Goal: Transaction & Acquisition: Book appointment/travel/reservation

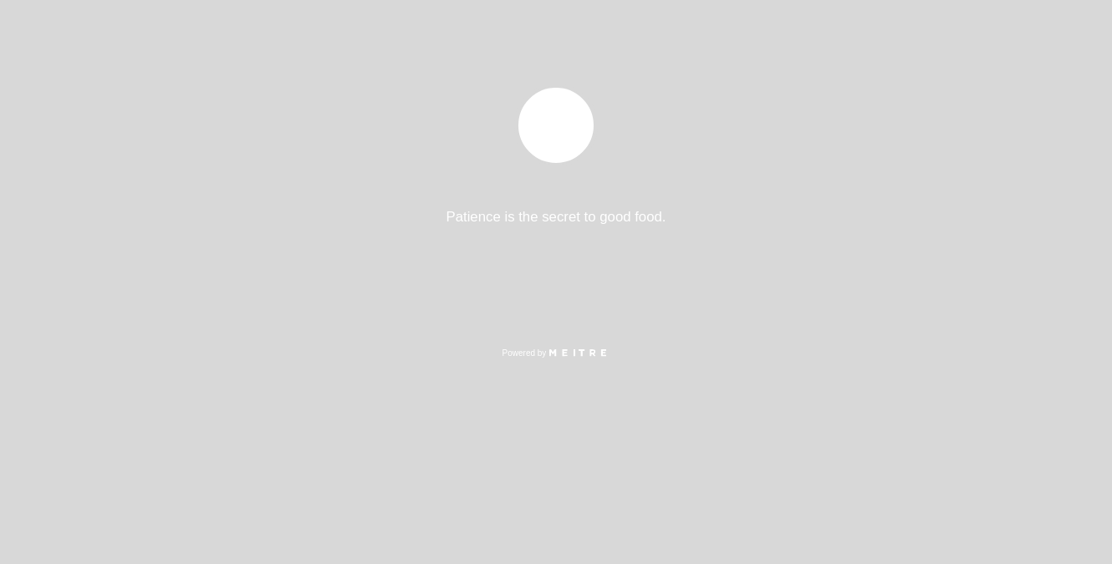
select select "es"
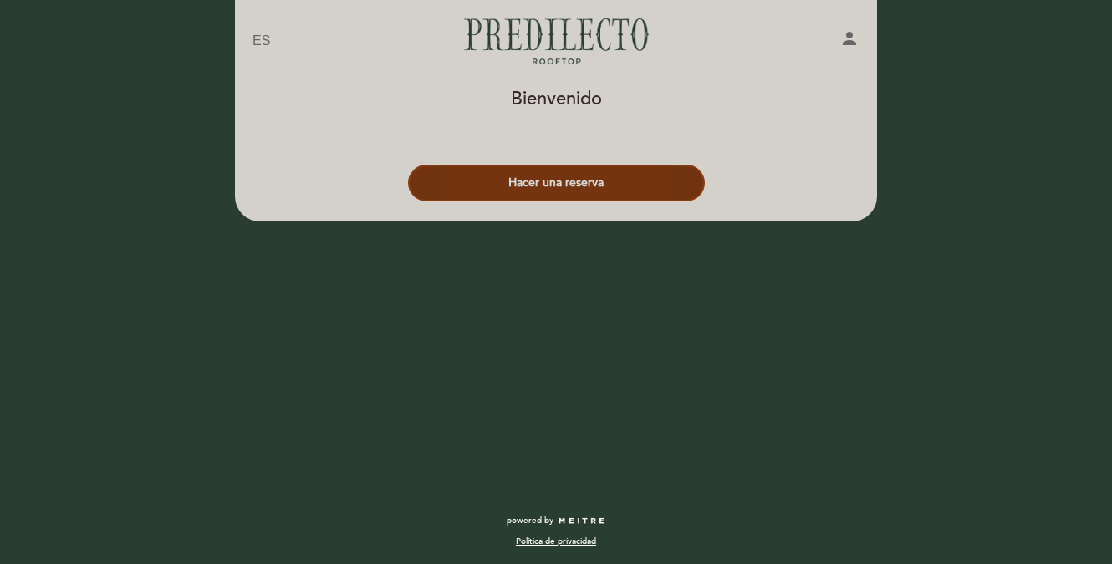
click at [593, 186] on button "Hacer una reserva" at bounding box center [556, 183] width 297 height 37
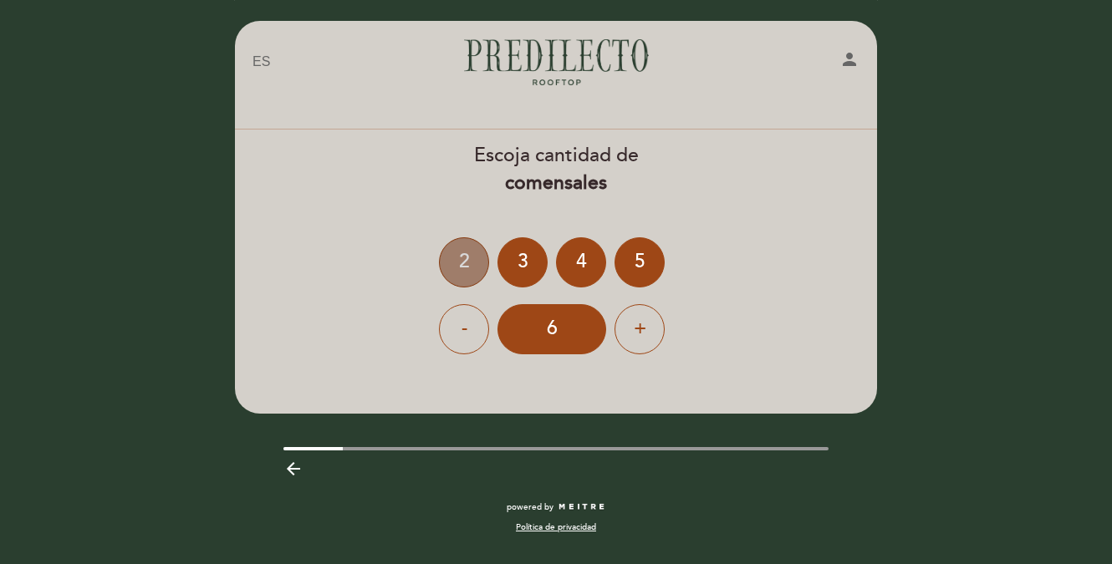
click at [459, 259] on div "2" at bounding box center [464, 262] width 50 height 50
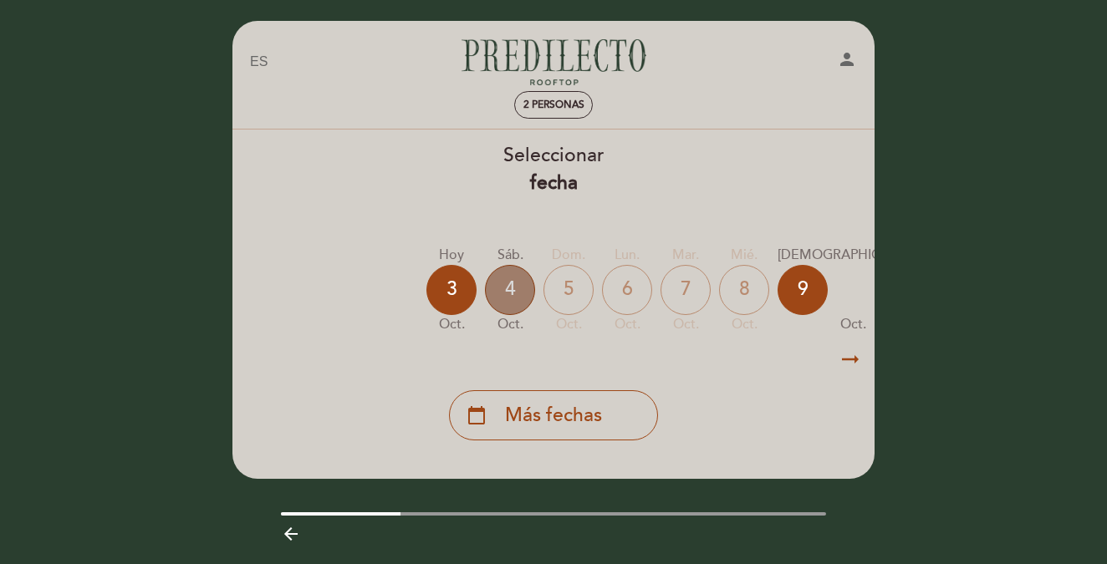
click at [507, 288] on div "4" at bounding box center [510, 290] width 50 height 50
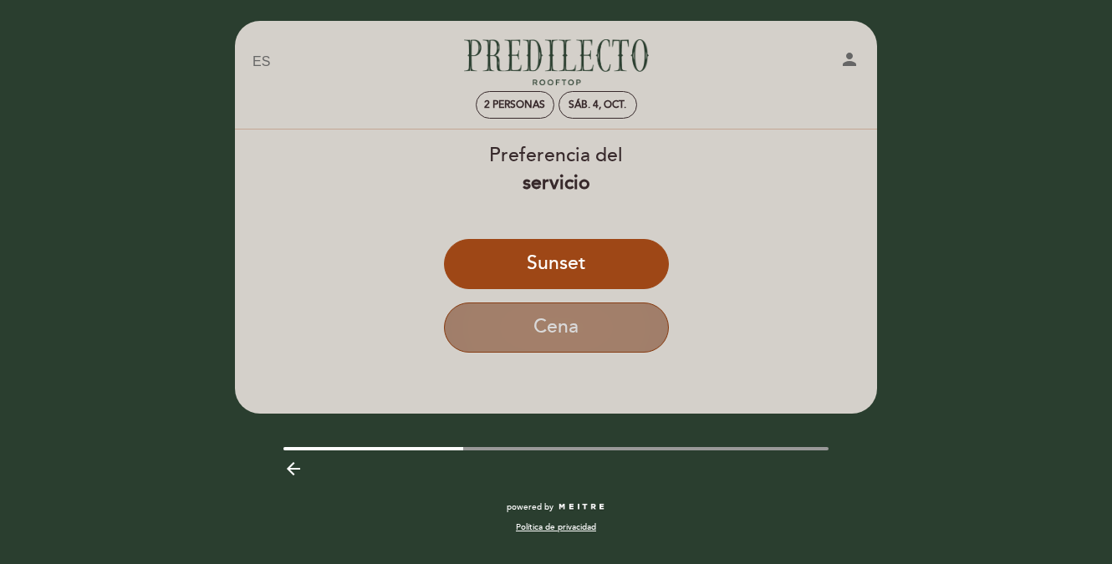
click at [624, 329] on button "Cena" at bounding box center [556, 328] width 225 height 50
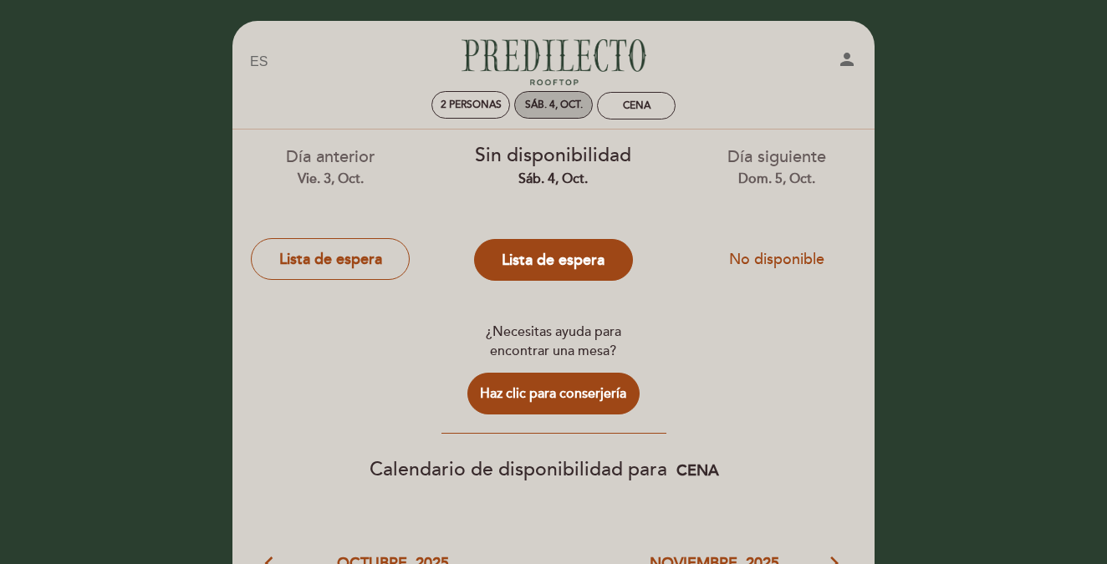
click at [549, 110] on div "sáb. 4, oct." at bounding box center [554, 105] width 58 height 13
select select "? undefined:undefined ?"
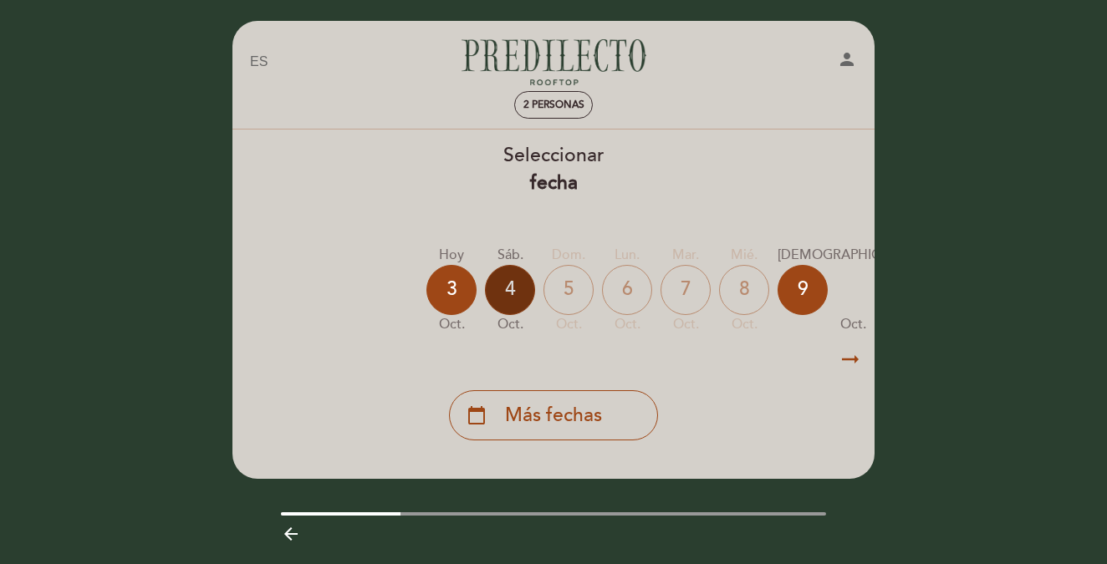
click at [518, 280] on div "4" at bounding box center [510, 290] width 50 height 50
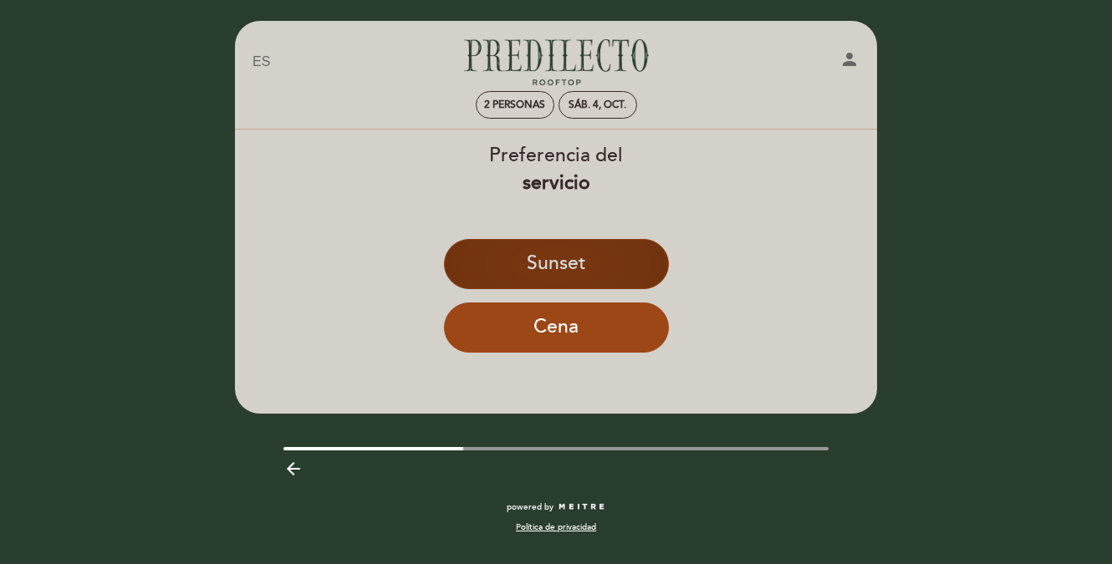
click at [539, 264] on button "Sunset" at bounding box center [556, 264] width 225 height 50
